Goal: Task Accomplishment & Management: Use online tool/utility

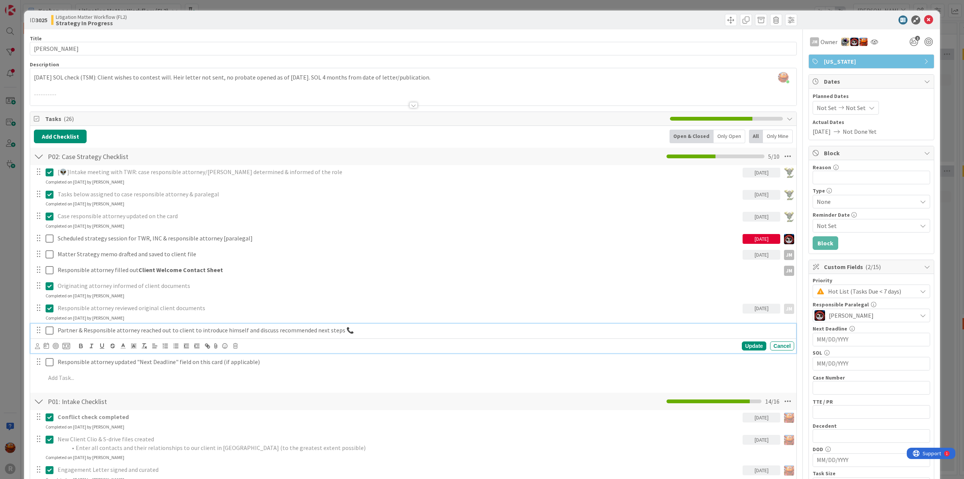
click at [134, 330] on p "Partner & Responsible attorney reached out to client to introduce himself and d…" at bounding box center [425, 330] width 734 height 9
click at [39, 345] on icon at bounding box center [37, 346] width 5 height 6
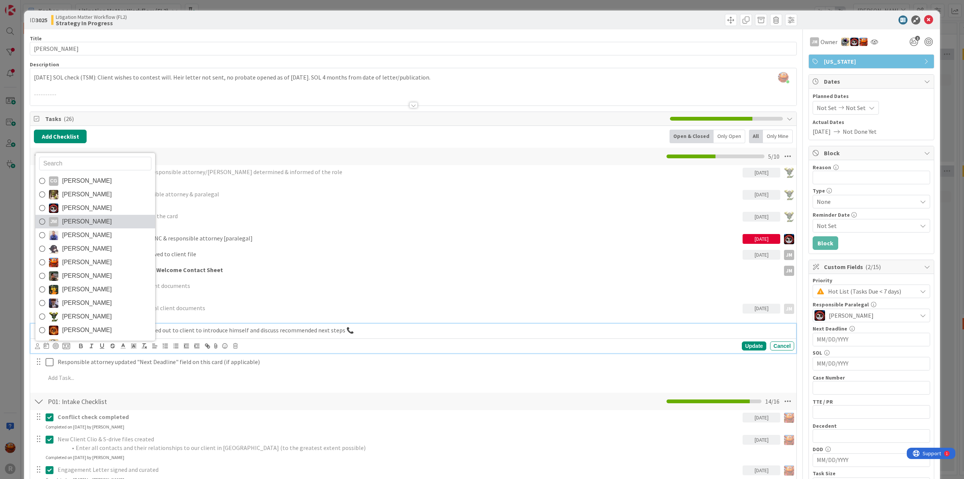
click at [91, 217] on link "[PERSON_NAME] [PERSON_NAME]" at bounding box center [95, 222] width 120 height 14
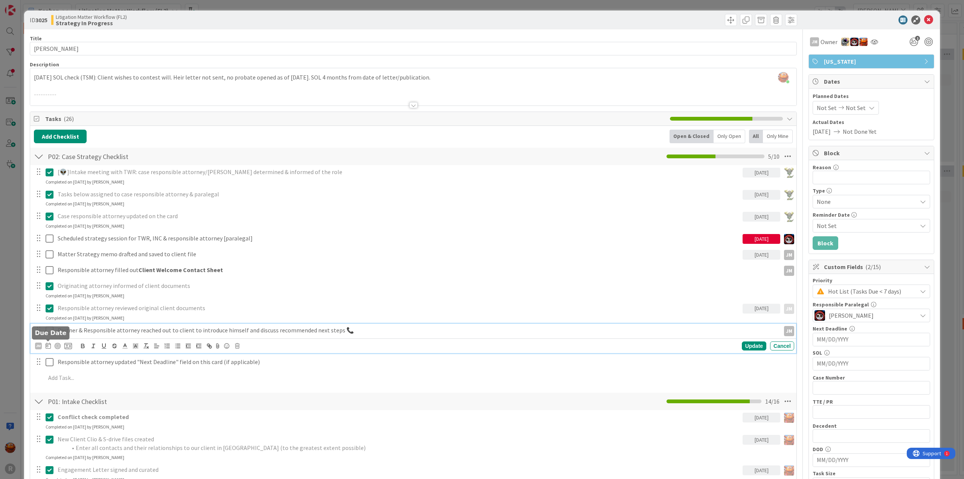
click at [50, 346] on icon at bounding box center [48, 345] width 5 height 6
click at [107, 422] on td "15" at bounding box center [105, 423] width 15 height 14
type input "[DATE]"
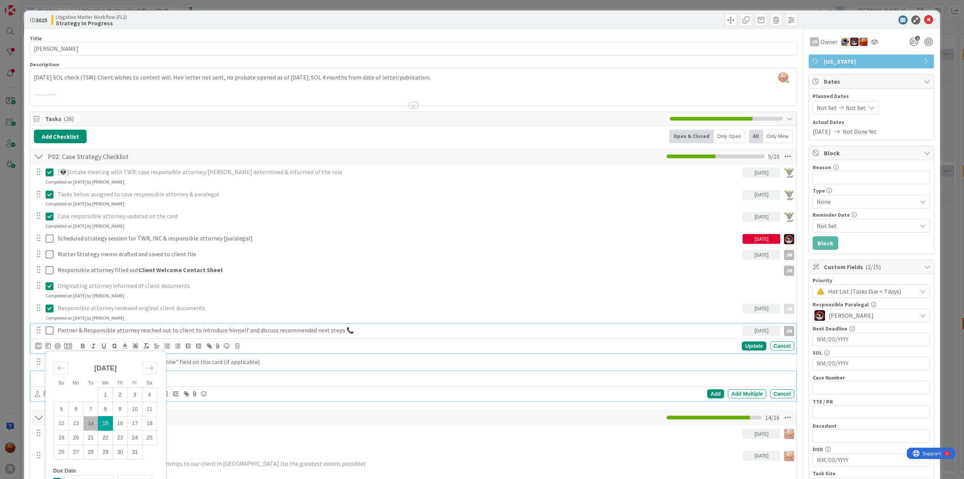
click at [193, 381] on div at bounding box center [419, 377] width 752 height 13
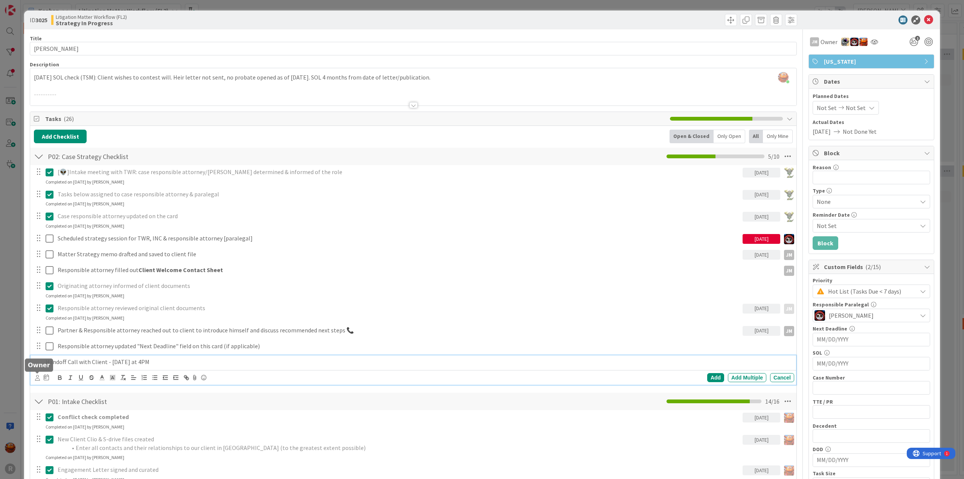
click at [37, 378] on icon at bounding box center [37, 378] width 5 height 6
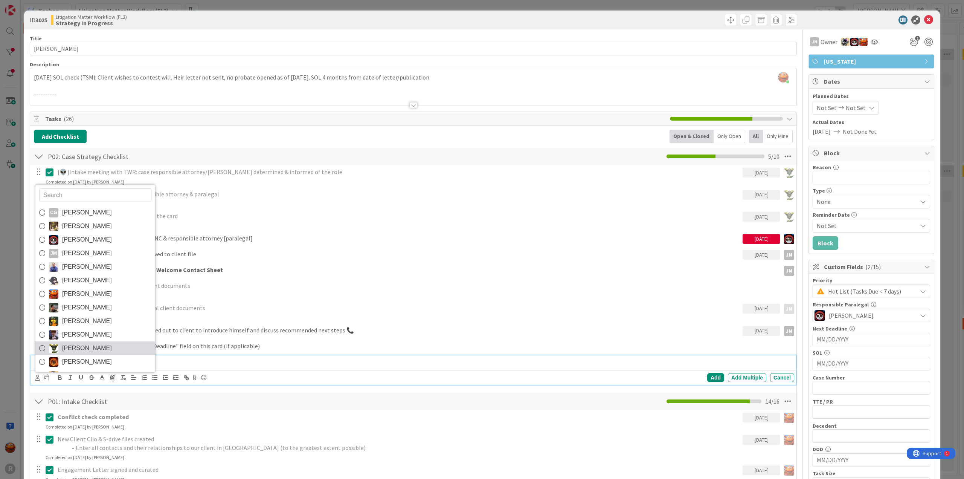
click at [78, 346] on span "[PERSON_NAME]" at bounding box center [87, 347] width 50 height 11
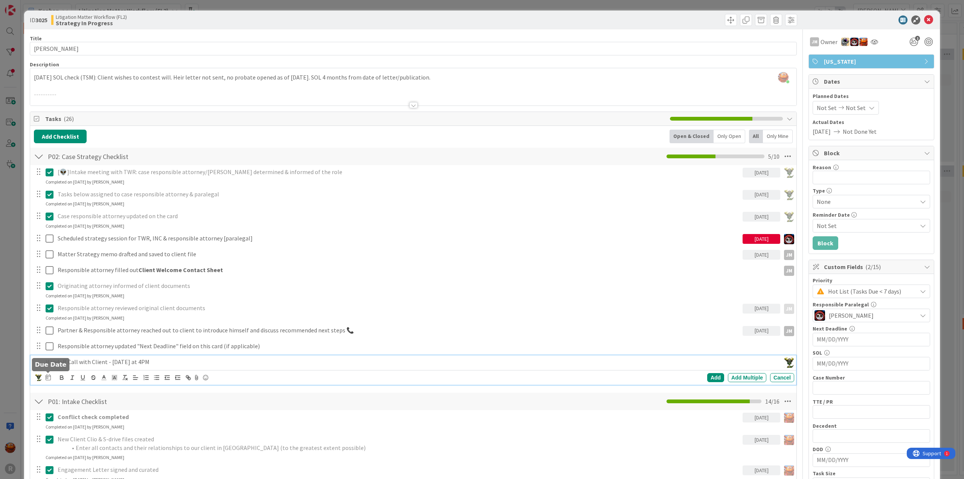
click at [50, 375] on icon at bounding box center [48, 377] width 5 height 6
click at [104, 451] on td "15" at bounding box center [105, 455] width 15 height 14
type input "[DATE]"
click at [712, 376] on div "Add" at bounding box center [715, 377] width 17 height 9
click at [5, 206] on div "ID 3025 Litigation Matter Workflow (FL2) Strategy In Progress Title 14 / 128 [P…" at bounding box center [482, 239] width 964 height 479
